Goal: Check status: Check status

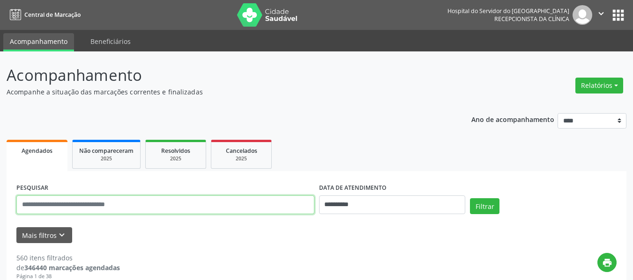
click at [150, 207] on input "text" at bounding box center [165, 205] width 298 height 19
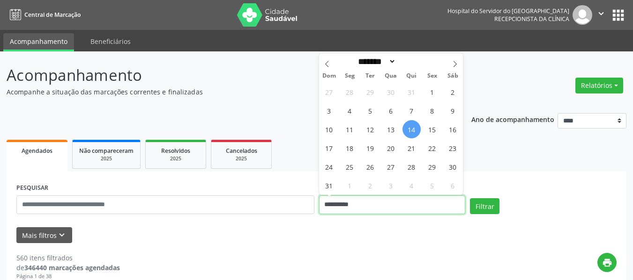
click at [345, 208] on input "**********" at bounding box center [392, 205] width 147 height 19
click at [266, 206] on input "text" at bounding box center [165, 205] width 298 height 19
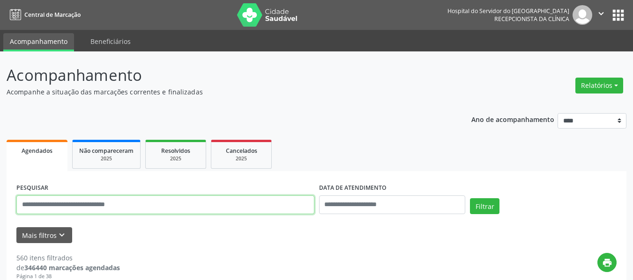
paste input "**********"
click at [470, 199] on button "Filtrar" at bounding box center [485, 207] width 30 height 16
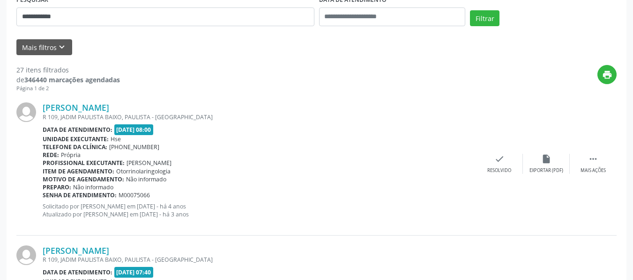
scroll to position [187, 0]
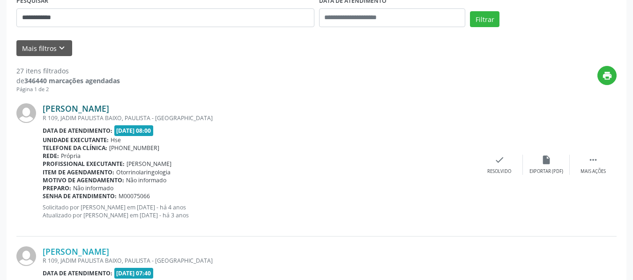
click at [103, 111] on link "[PERSON_NAME]" at bounding box center [76, 108] width 66 height 10
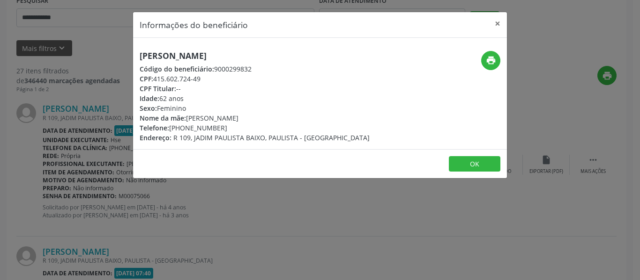
drag, startPoint x: 284, startPoint y: 53, endPoint x: 88, endPoint y: 57, distance: 195.8
click at [88, 57] on div "Informações do beneficiário × [PERSON_NAME] Código do beneficiário: 9000299832 …" at bounding box center [320, 140] width 640 height 280
copy h5 "[PERSON_NAME]"
drag, startPoint x: 484, startPoint y: 27, endPoint x: 489, endPoint y: 26, distance: 4.7
click at [485, 26] on header "Informações do beneficiário ×" at bounding box center [320, 25] width 374 height 26
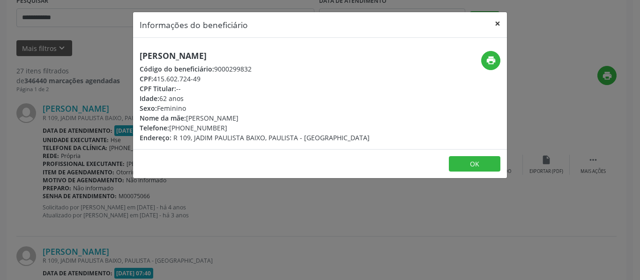
drag, startPoint x: 489, startPoint y: 26, endPoint x: 474, endPoint y: 27, distance: 14.5
click at [489, 26] on button "×" at bounding box center [497, 23] width 19 height 23
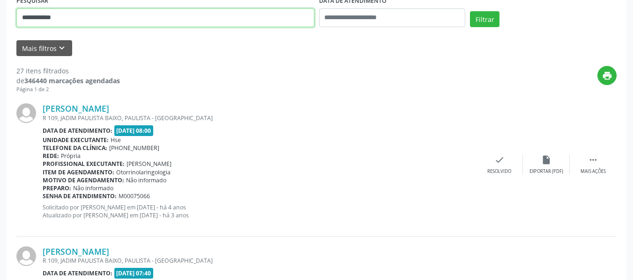
drag, startPoint x: 17, startPoint y: 23, endPoint x: 0, endPoint y: 64, distance: 43.8
paste input "text"
type input "**********"
click at [470, 11] on button "Filtrar" at bounding box center [485, 19] width 30 height 16
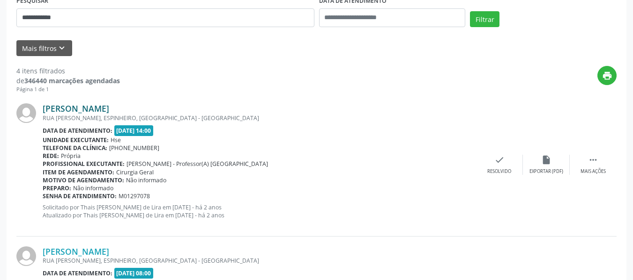
click at [109, 109] on link "[PERSON_NAME]" at bounding box center [76, 108] width 66 height 10
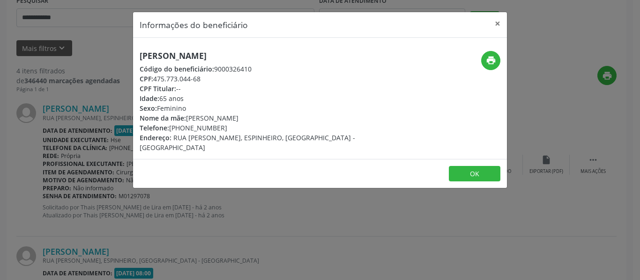
drag, startPoint x: 306, startPoint y: 57, endPoint x: 128, endPoint y: 56, distance: 178.4
click at [128, 56] on div "Informações do beneficiário × [PERSON_NAME] Código do beneficiário: 9000326410 …" at bounding box center [320, 140] width 640 height 280
copy h5 "[PERSON_NAME]"
